Goal: Task Accomplishment & Management: Complete application form

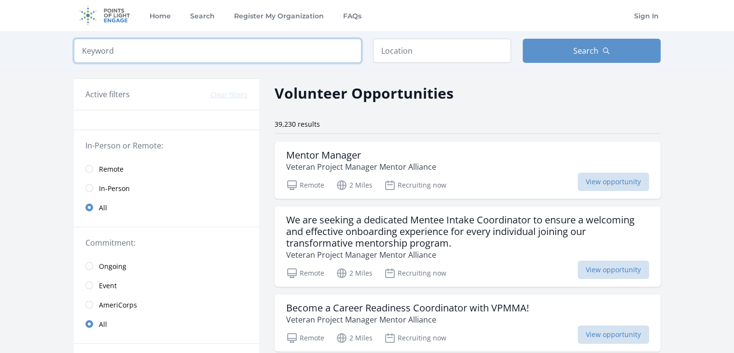
click at [182, 51] on input "search" at bounding box center [218, 51] width 288 height 24
click at [409, 47] on input "text" at bounding box center [442, 51] width 138 height 24
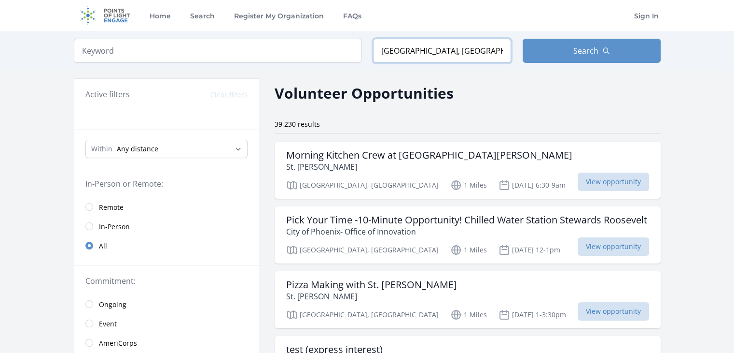
click at [466, 54] on input "Phoenix, AZ, USA" at bounding box center [442, 51] width 138 height 24
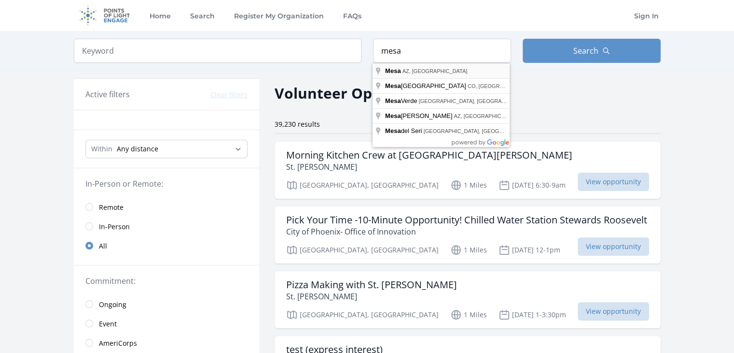
type input "Mesa, AZ, USA"
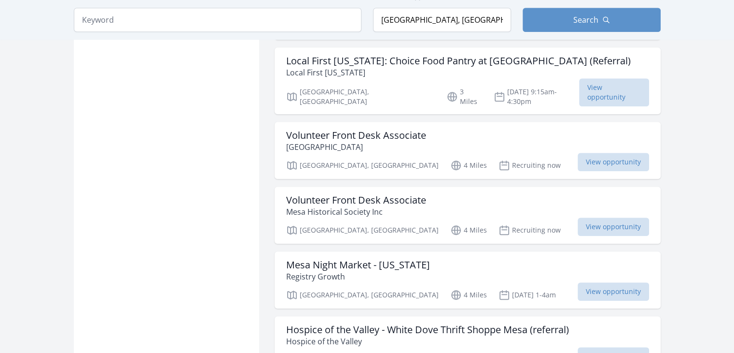
scroll to position [773, 0]
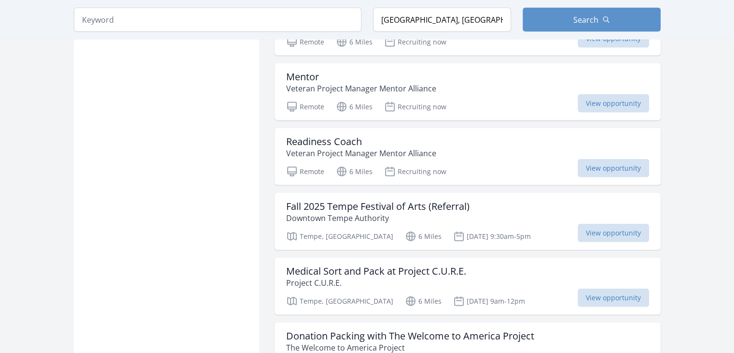
scroll to position [2125, 0]
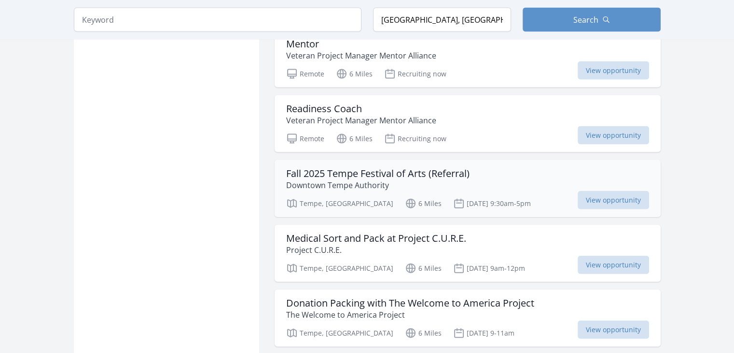
click at [426, 179] on p "Downtown Tempe Authority" at bounding box center [377, 185] width 183 height 12
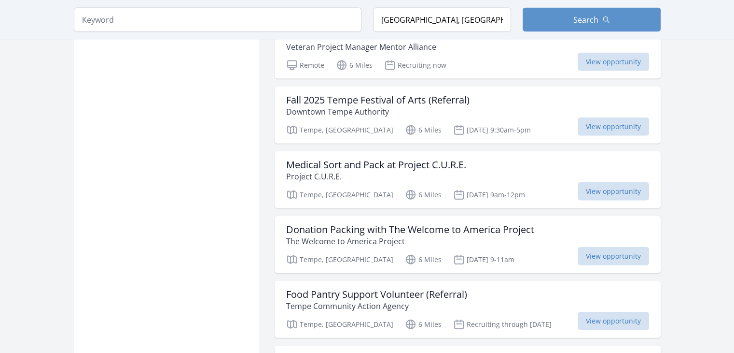
scroll to position [2221, 0]
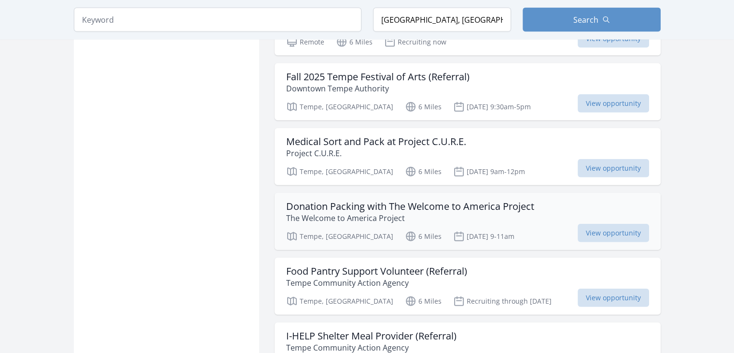
click at [318, 200] on h3 "Donation Packing with The Welcome to America Project" at bounding box center [410, 206] width 248 height 12
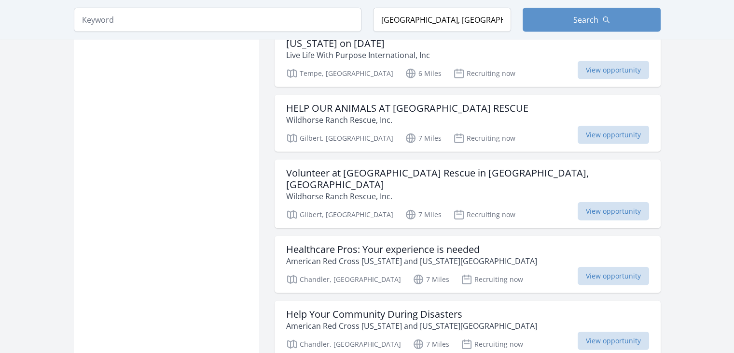
scroll to position [2801, 0]
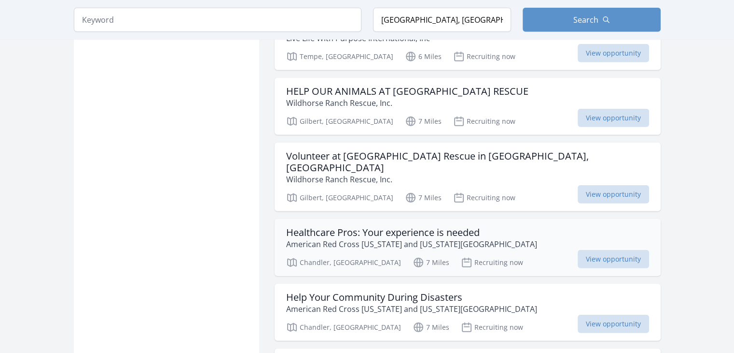
click at [369, 226] on h3 "Healthcare Pros: Your experience is needed" at bounding box center [411, 232] width 251 height 12
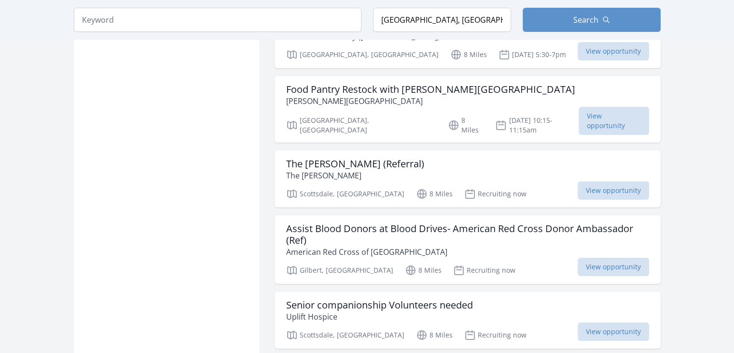
scroll to position [3380, 0]
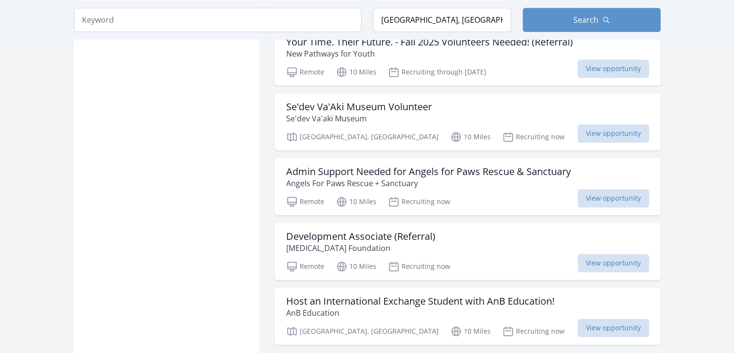
scroll to position [4732, 0]
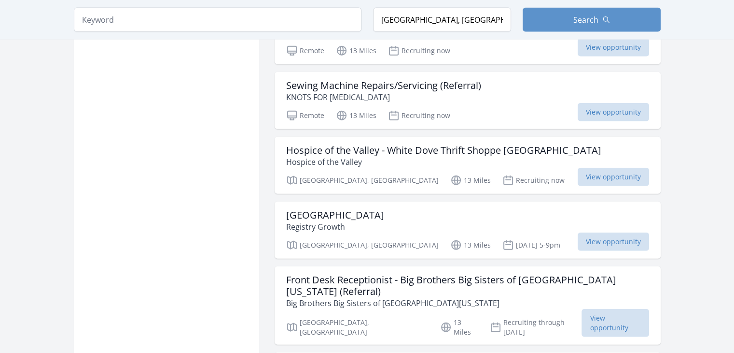
scroll to position [5988, 0]
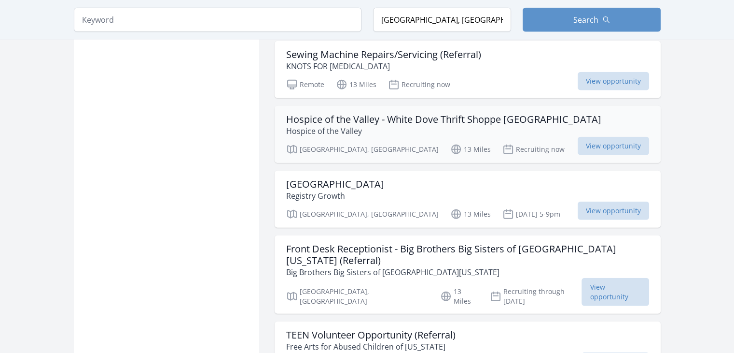
click at [375, 125] on p "Hospice of the Valley" at bounding box center [443, 131] width 315 height 12
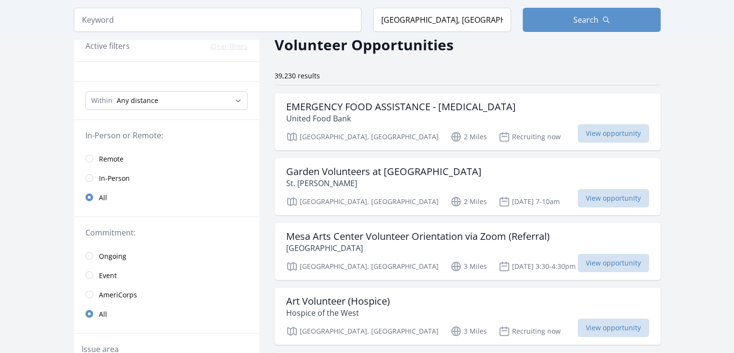
scroll to position [97, 0]
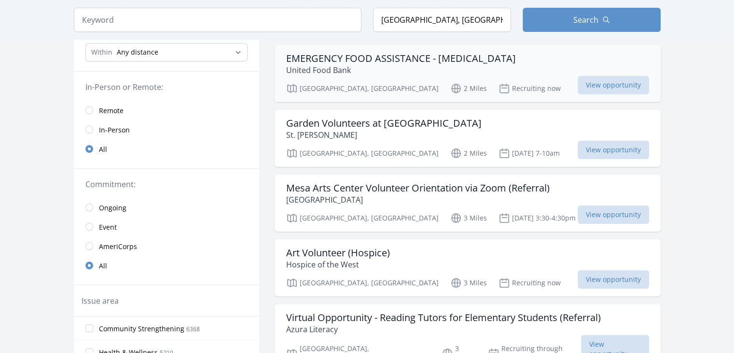
click at [375, 67] on p "United Food Bank" at bounding box center [401, 70] width 230 height 12
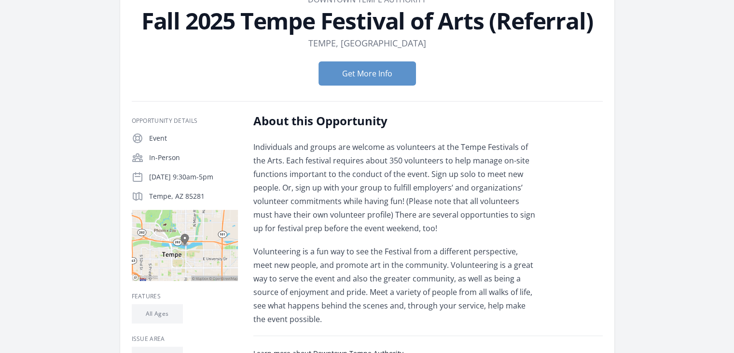
scroll to position [48, 0]
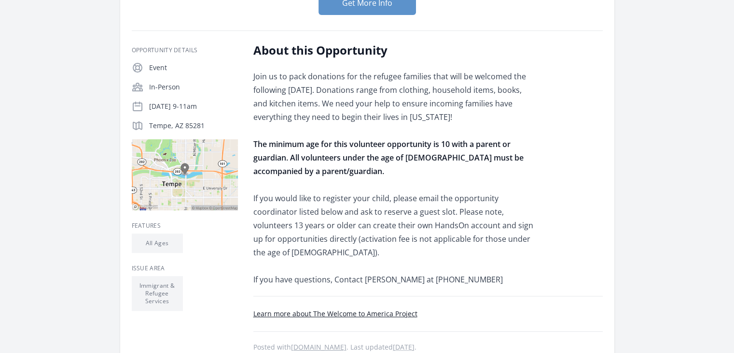
scroll to position [97, 0]
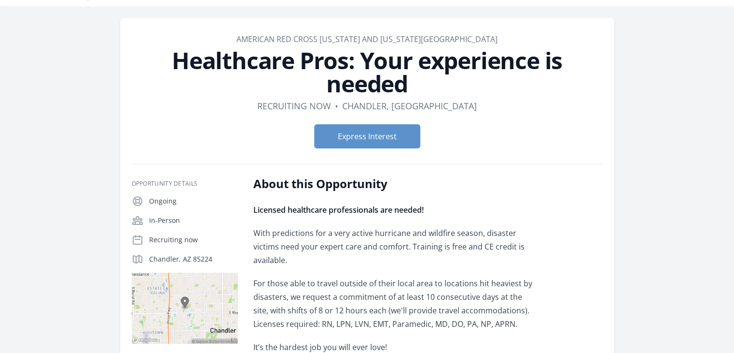
scroll to position [48, 0]
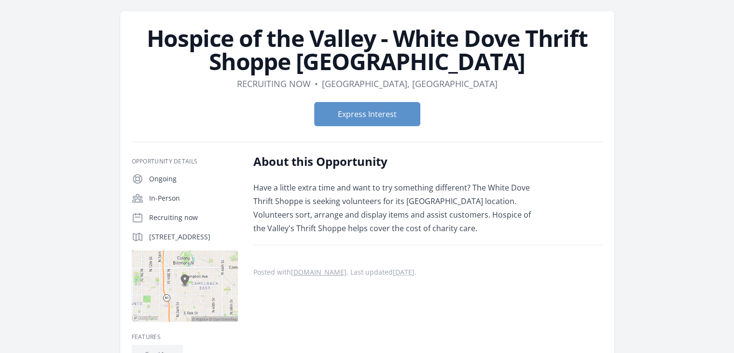
scroll to position [48, 0]
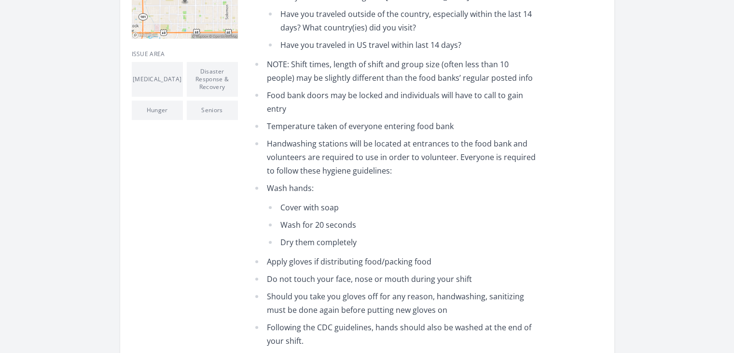
scroll to position [483, 0]
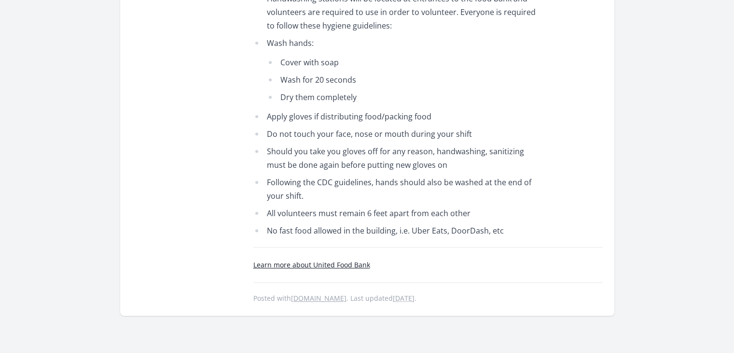
click at [303, 260] on link "Learn more about United Food Bank" at bounding box center [312, 264] width 117 height 9
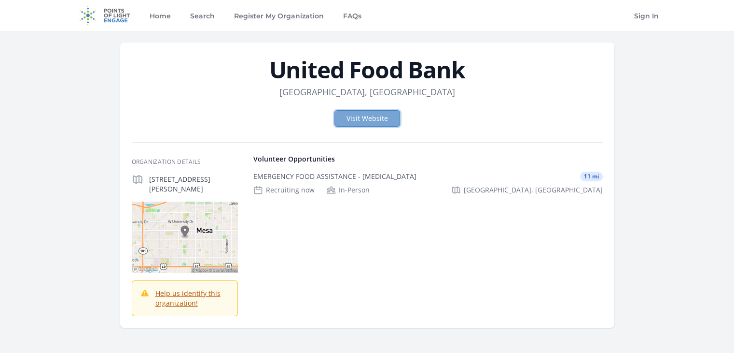
click at [385, 111] on link "Visit Website" at bounding box center [368, 118] width 66 height 16
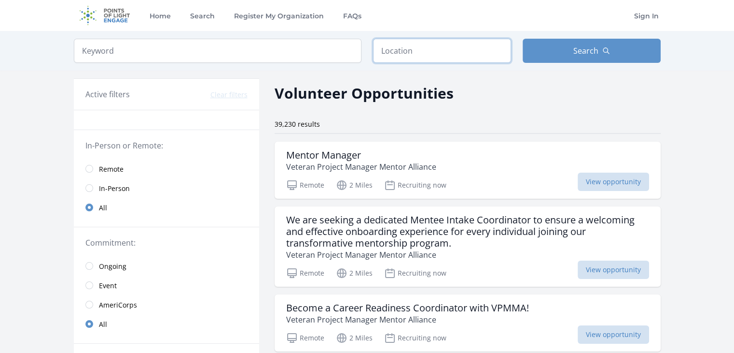
click at [406, 51] on input "text" at bounding box center [442, 51] width 138 height 24
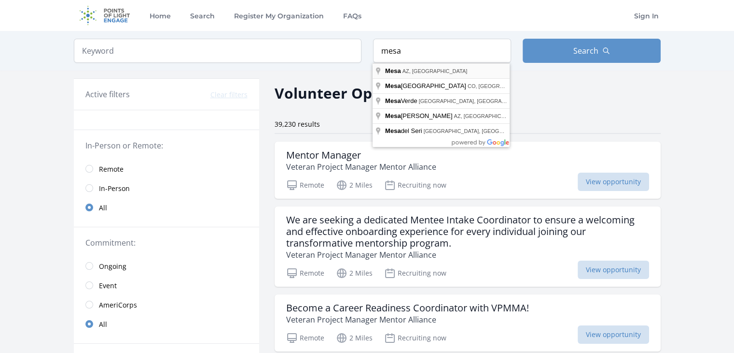
type input "[GEOGRAPHIC_DATA], [GEOGRAPHIC_DATA], [GEOGRAPHIC_DATA]"
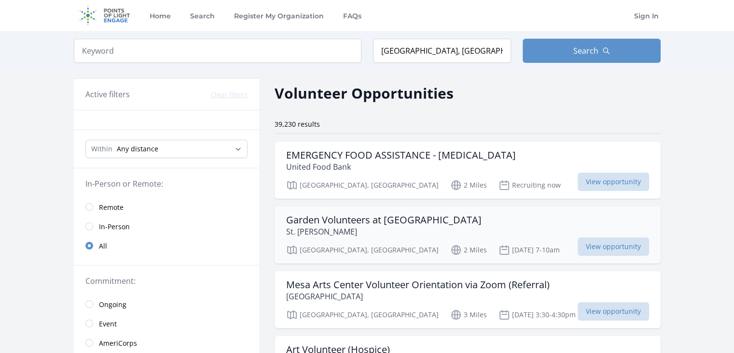
click at [416, 217] on h3 "Garden Volunteers at [GEOGRAPHIC_DATA]" at bounding box center [384, 220] width 196 height 12
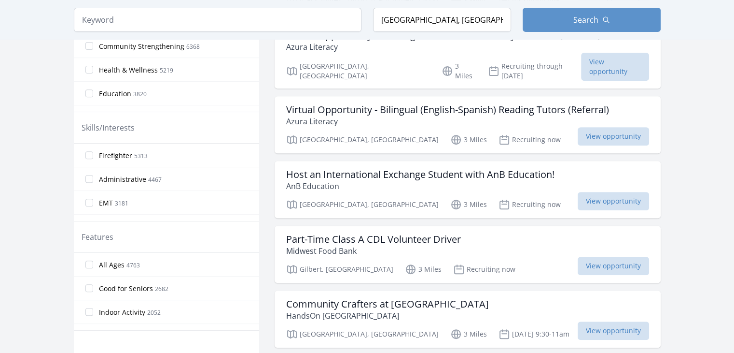
scroll to position [97, 0]
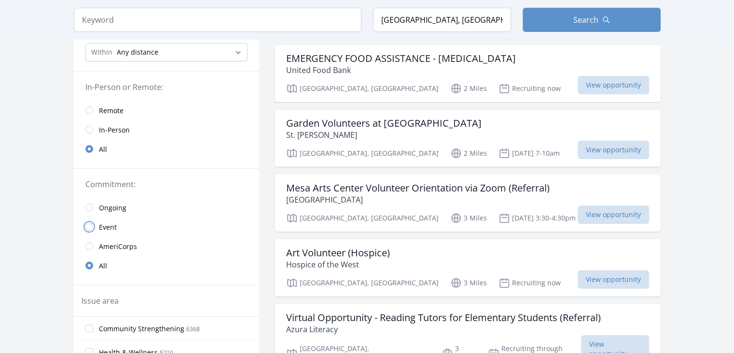
click at [92, 225] on input "radio" at bounding box center [89, 227] width 8 height 8
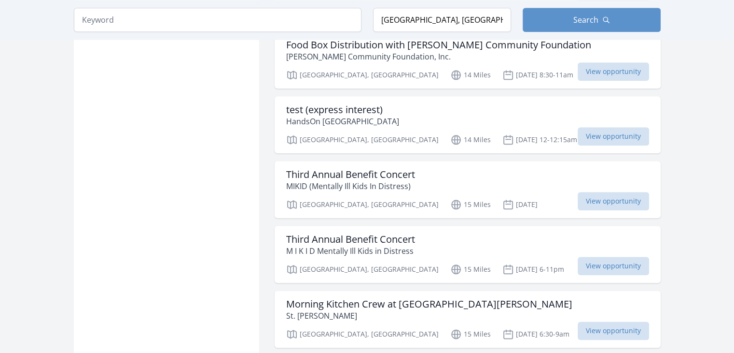
scroll to position [1159, 0]
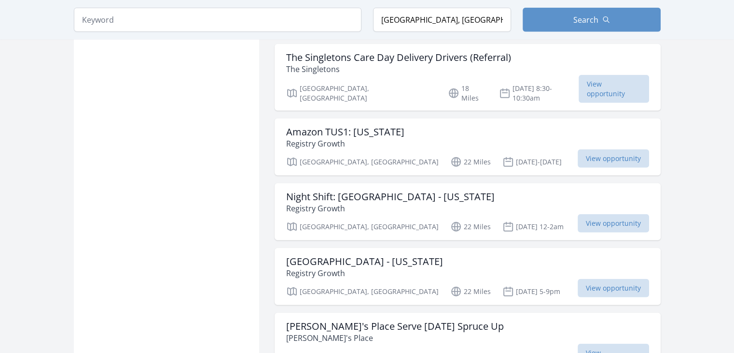
scroll to position [2366, 0]
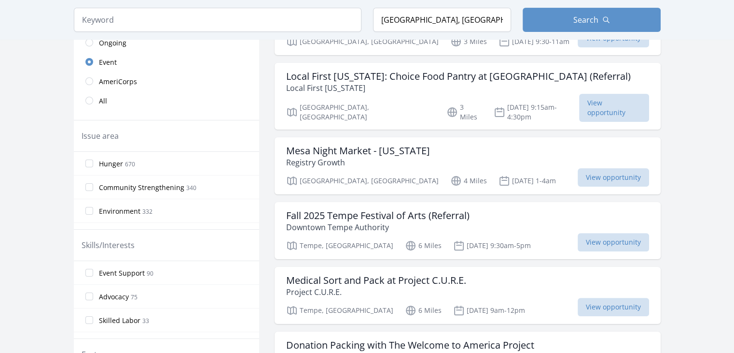
scroll to position [290, 0]
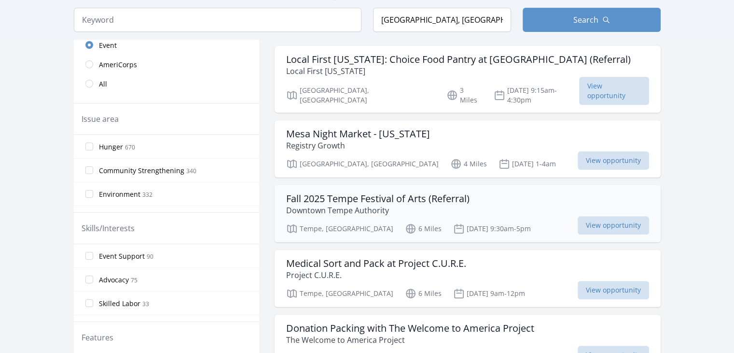
click at [394, 193] on h3 "Fall 2025 Tempe Festival of Arts (Referral)" at bounding box center [377, 199] width 183 height 12
click at [163, 174] on label "Community Strengthening 340" at bounding box center [166, 169] width 185 height 19
click at [93, 174] on input "Community Strengthening 340" at bounding box center [89, 170] width 8 height 8
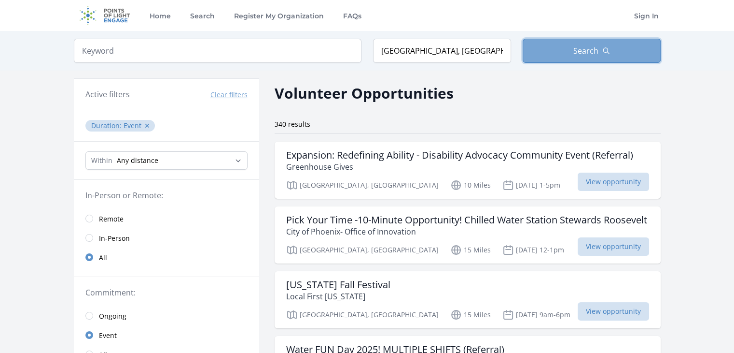
click at [563, 53] on button "Search" at bounding box center [592, 51] width 138 height 24
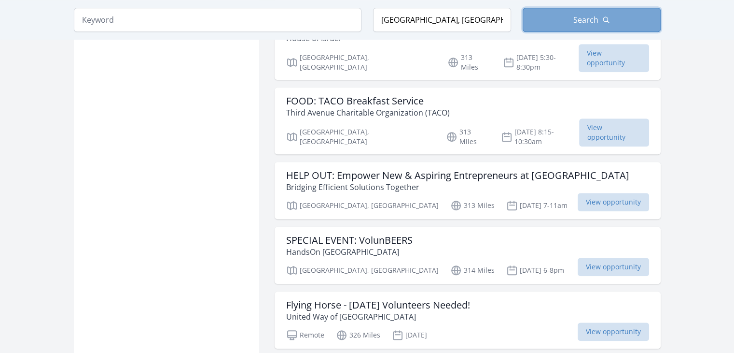
scroll to position [1207, 0]
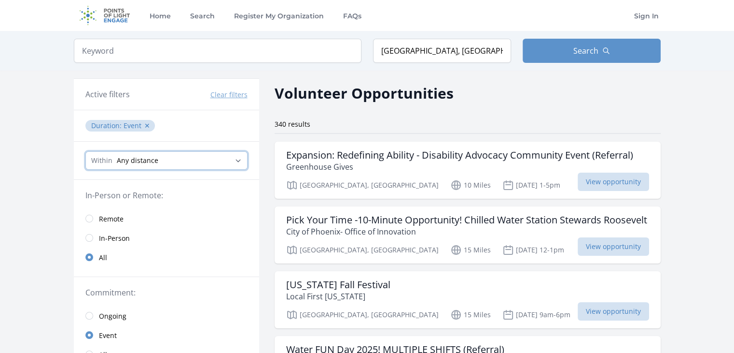
click at [133, 155] on select "Any distance , 5 Miles , 20 Miles , 50 Miles , 100 Miles" at bounding box center [166, 160] width 162 height 18
select select "32186"
click at [85, 151] on select "Any distance , 5 Miles , 20 Miles , 50 Miles , 100 Miles" at bounding box center [166, 160] width 162 height 18
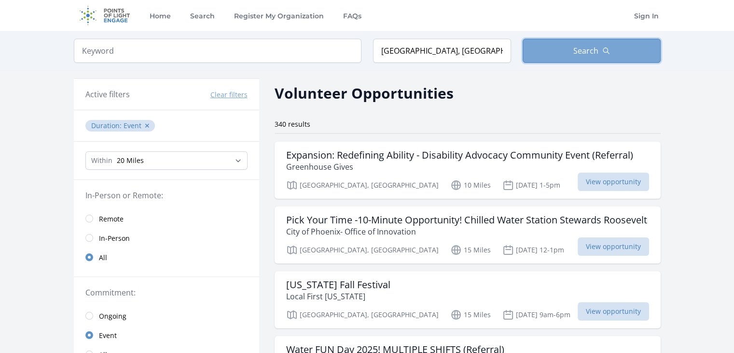
click at [549, 55] on button "Search" at bounding box center [592, 51] width 138 height 24
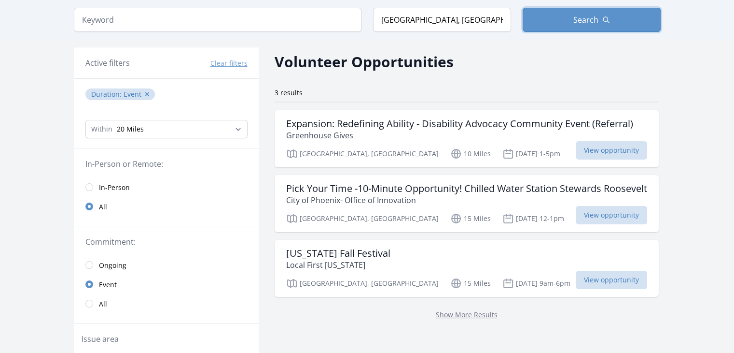
scroll to position [48, 0]
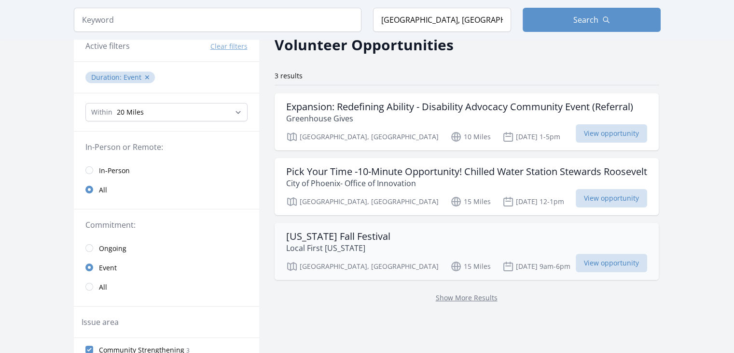
click at [361, 242] on h3 "Arizona Fall Festival" at bounding box center [338, 236] width 104 height 12
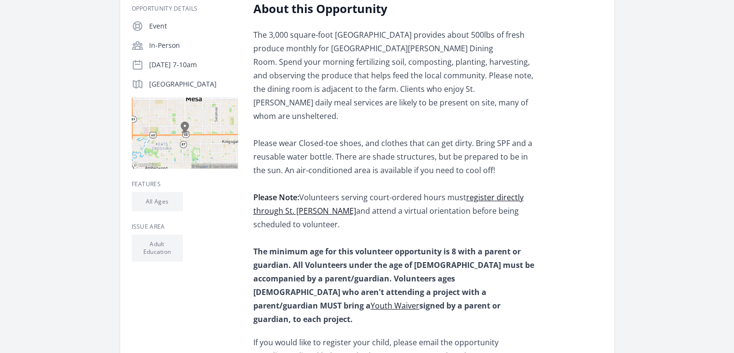
scroll to position [193, 0]
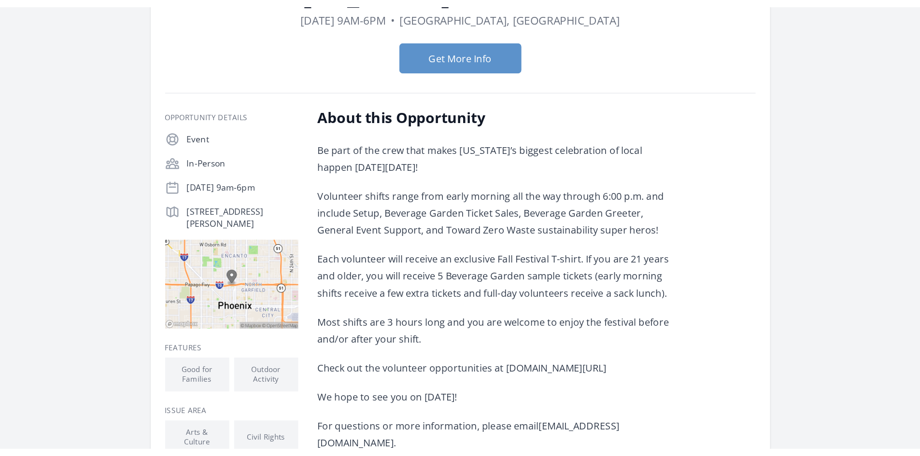
scroll to position [145, 0]
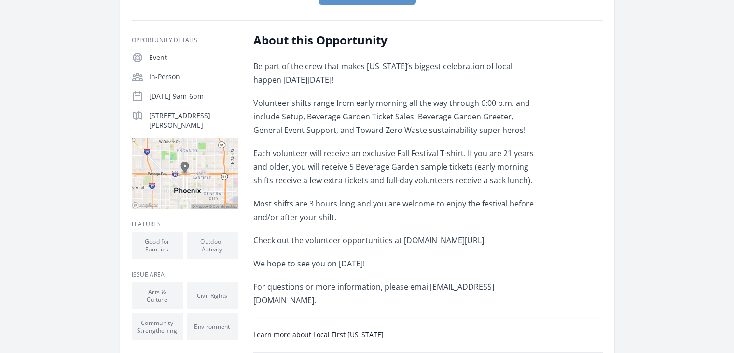
drag, startPoint x: 400, startPoint y: 240, endPoint x: 564, endPoint y: 240, distance: 163.7
click at [564, 240] on div "About this Opportunity Be part of the crew that makes Arizona’s biggest celebra…" at bounding box center [429, 212] width 350 height 360
copy p "localfirstaz.com/fall-festival-volunteers"
